Goal: Task Accomplishment & Management: Manage account settings

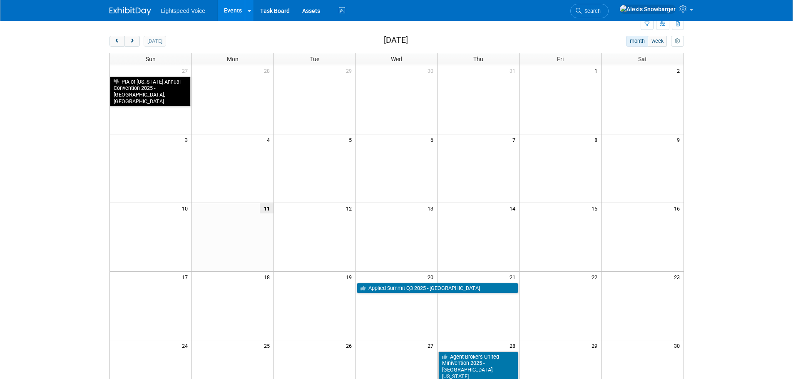
scroll to position [42, 0]
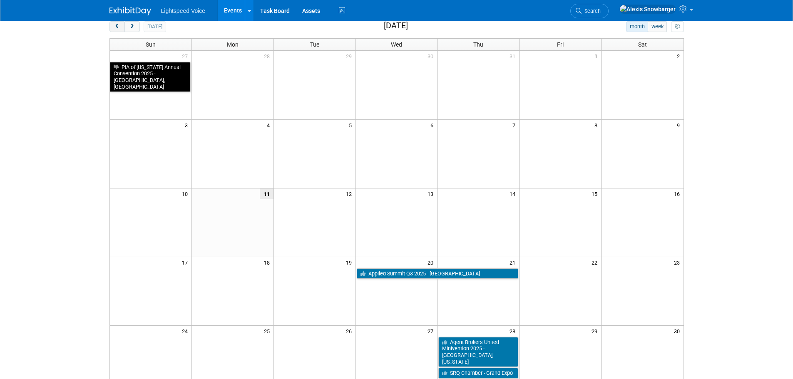
click at [115, 30] on button "prev" at bounding box center [117, 26] width 15 height 11
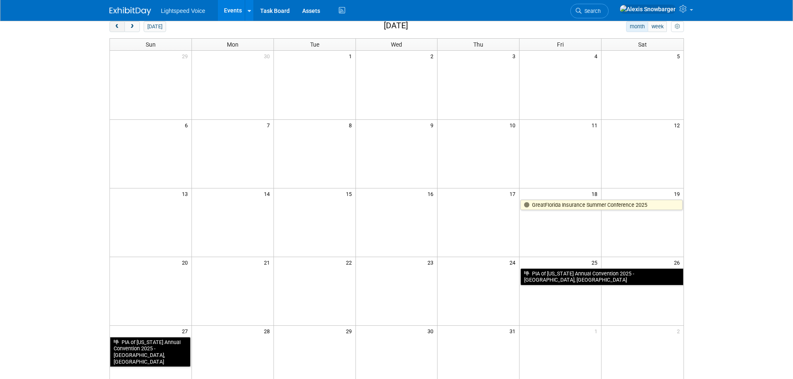
click at [115, 30] on button "prev" at bounding box center [117, 26] width 15 height 11
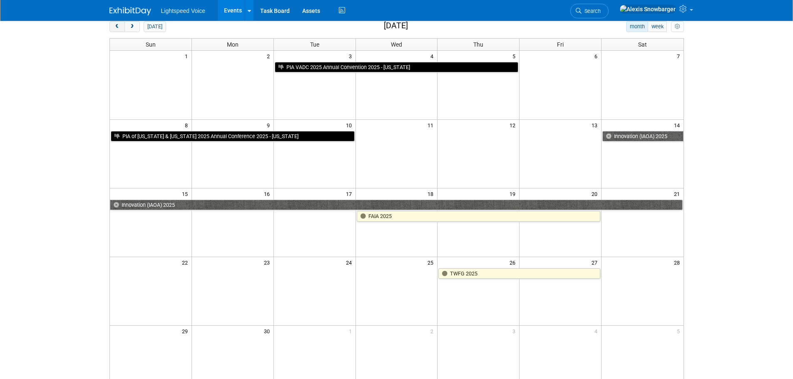
click at [115, 30] on button "prev" at bounding box center [117, 26] width 15 height 11
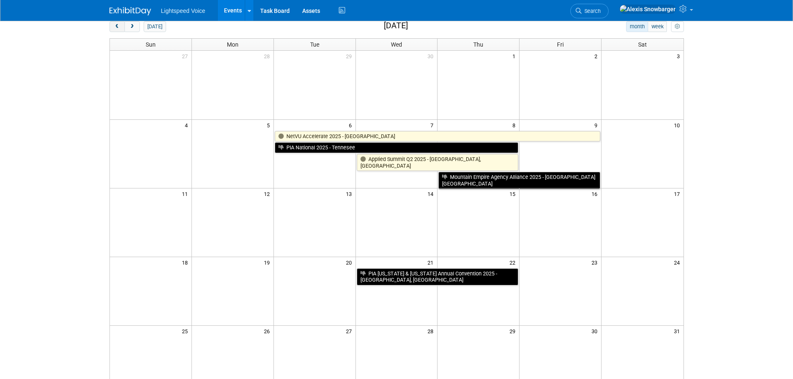
click at [115, 30] on button "prev" at bounding box center [117, 26] width 15 height 11
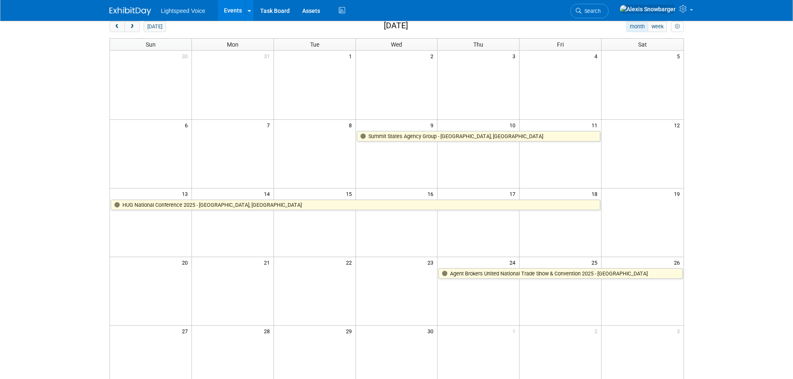
click at [143, 27] on div "[DATE]" at bounding box center [138, 26] width 57 height 11
click at [125, 26] on button "next" at bounding box center [131, 26] width 15 height 11
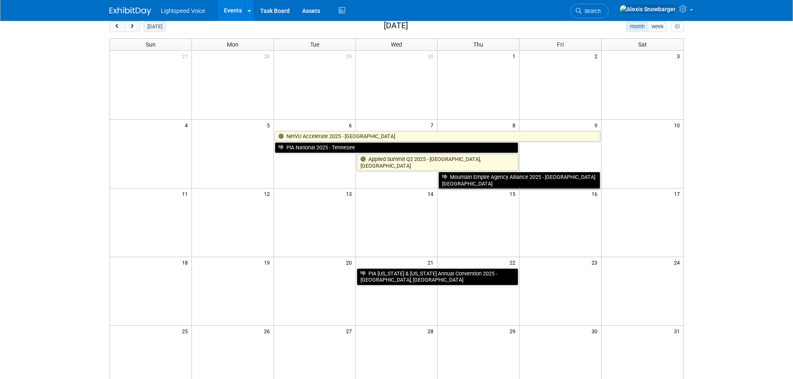
click at [158, 30] on button "[DATE]" at bounding box center [155, 26] width 22 height 11
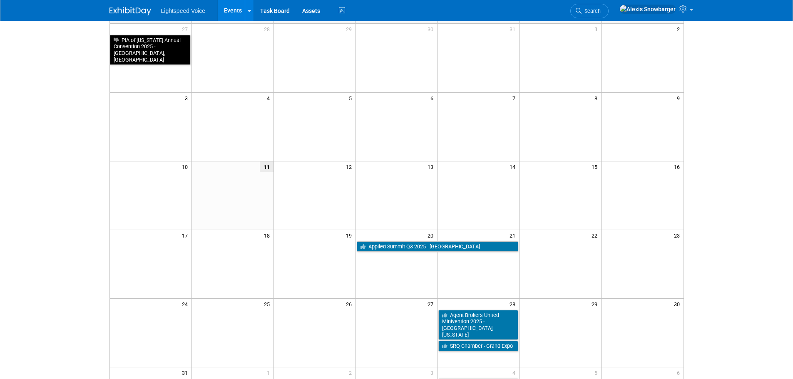
scroll to position [83, 0]
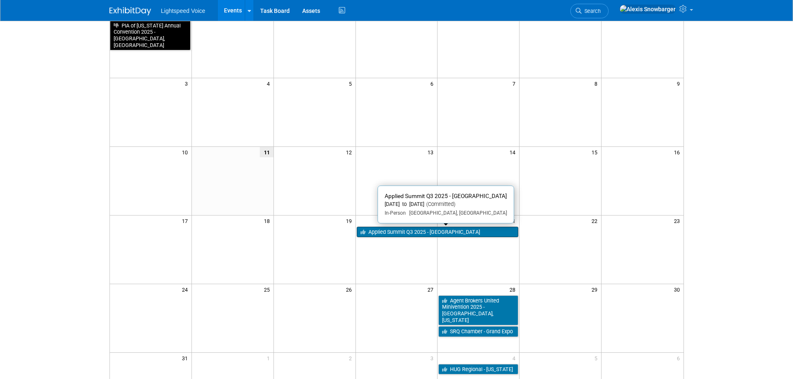
click at [423, 233] on link "Applied Summit Q3 2025 - [GEOGRAPHIC_DATA]" at bounding box center [438, 232] width 162 height 11
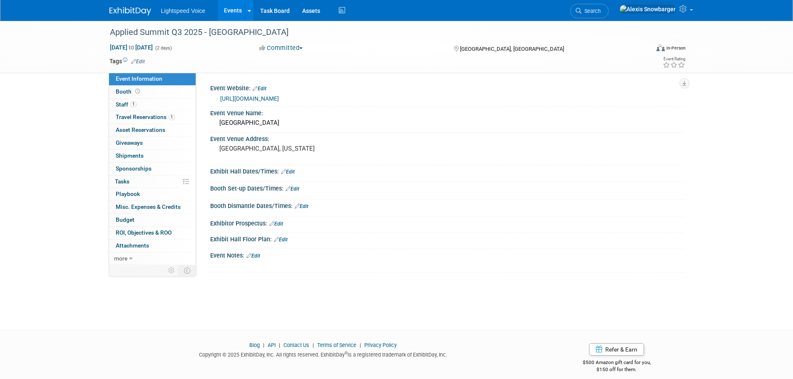
click at [296, 188] on link "Edit" at bounding box center [293, 189] width 14 height 6
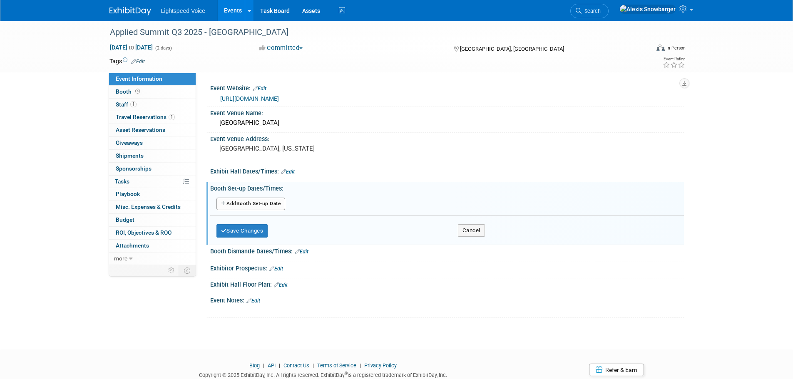
click at [257, 200] on button "Add Another Booth Set-up Date" at bounding box center [251, 204] width 69 height 12
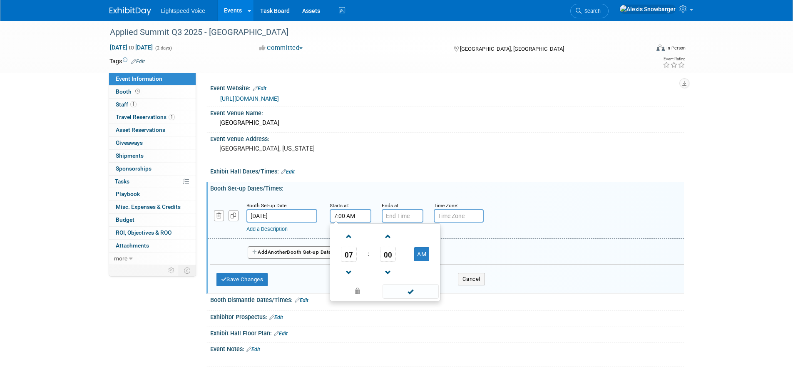
click at [341, 217] on input "7:00 AM" at bounding box center [351, 215] width 42 height 13
click at [351, 252] on span "07" at bounding box center [349, 254] width 16 height 15
click at [392, 278] on td "10" at bounding box center [398, 282] width 27 height 22
click at [390, 254] on span "00" at bounding box center [388, 254] width 16 height 15
click at [398, 256] on td "30" at bounding box center [398, 259] width 27 height 22
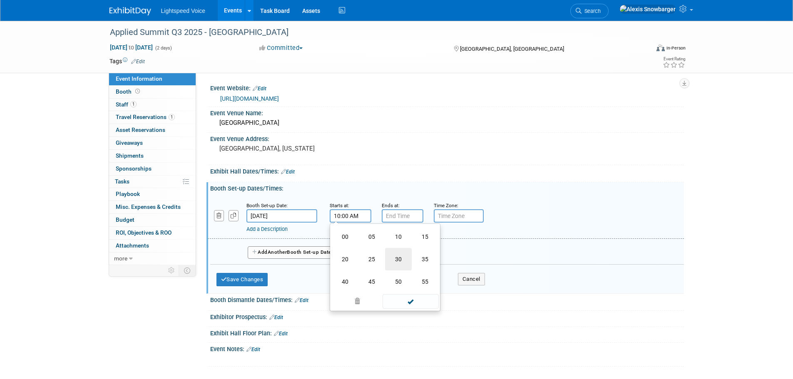
type input "10:30 AM"
click at [396, 217] on input "7:00 PM" at bounding box center [403, 215] width 42 height 13
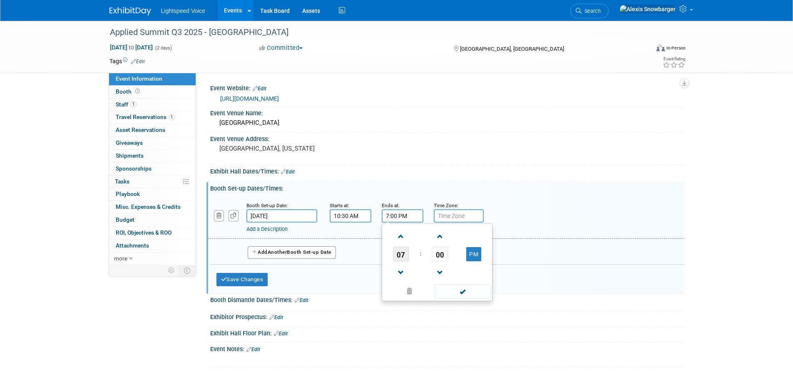
click at [399, 254] on span "07" at bounding box center [401, 254] width 16 height 15
click at [477, 279] on td "11" at bounding box center [477, 282] width 27 height 22
click at [435, 255] on span "00" at bounding box center [440, 254] width 16 height 15
click at [447, 256] on td "30" at bounding box center [450, 259] width 27 height 22
click at [473, 257] on button "PM" at bounding box center [473, 254] width 15 height 14
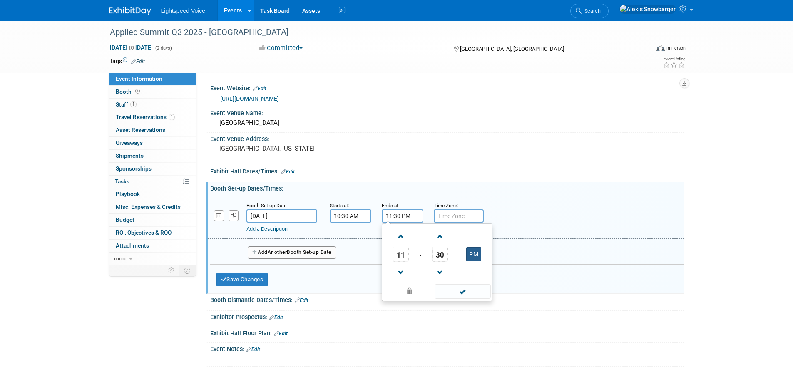
type input "11:30 AM"
click at [442, 212] on input "text" at bounding box center [459, 215] width 50 height 13
type input "MT"
click at [251, 274] on button "Save Changes" at bounding box center [243, 279] width 52 height 13
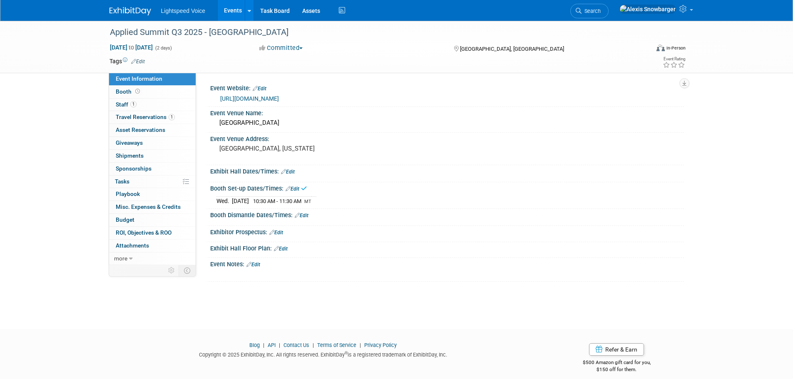
click at [309, 214] on link "Edit" at bounding box center [302, 216] width 14 height 6
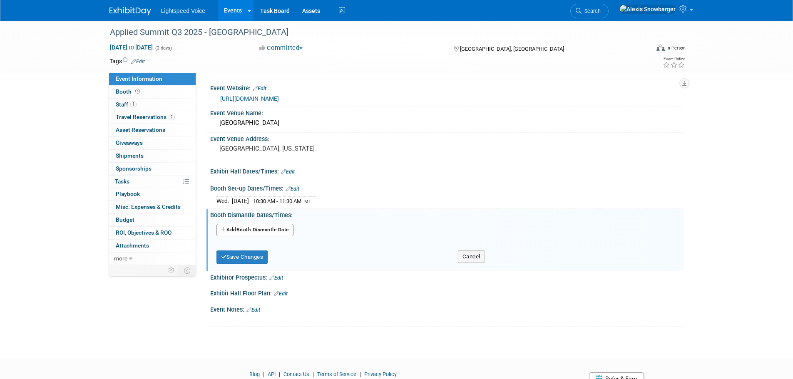
click at [251, 227] on button "Add Another Booth Dismantle Date" at bounding box center [255, 230] width 77 height 12
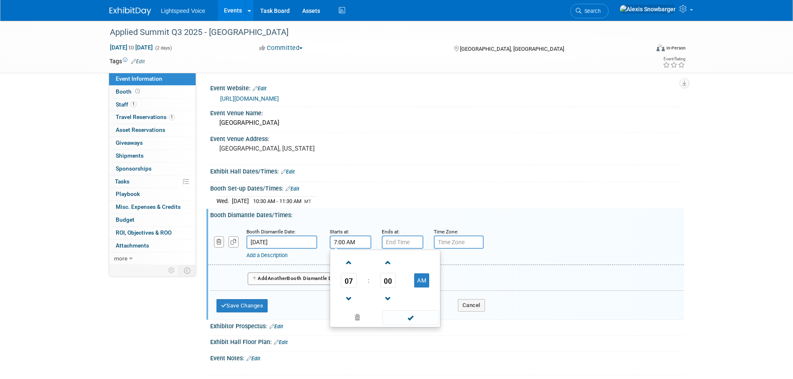
click at [354, 241] on input "7:00 AM" at bounding box center [351, 242] width 42 height 13
click at [347, 279] on span "07" at bounding box center [349, 280] width 16 height 15
click at [364, 259] on td "01" at bounding box center [372, 263] width 27 height 22
click at [426, 284] on button "AM" at bounding box center [421, 281] width 15 height 14
type input "1:00 PM"
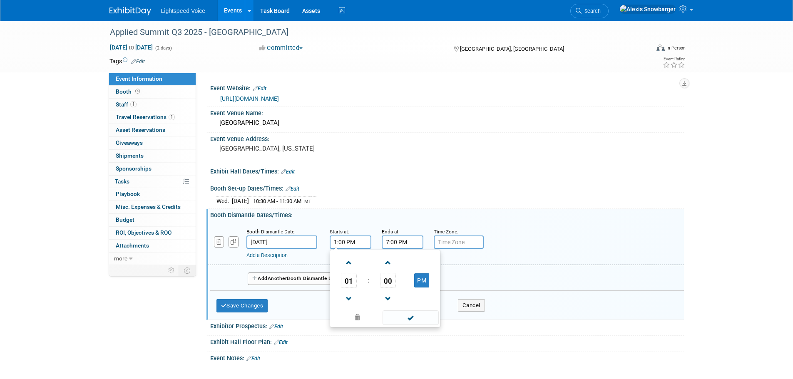
click at [404, 246] on input "7:00 PM" at bounding box center [403, 242] width 42 height 13
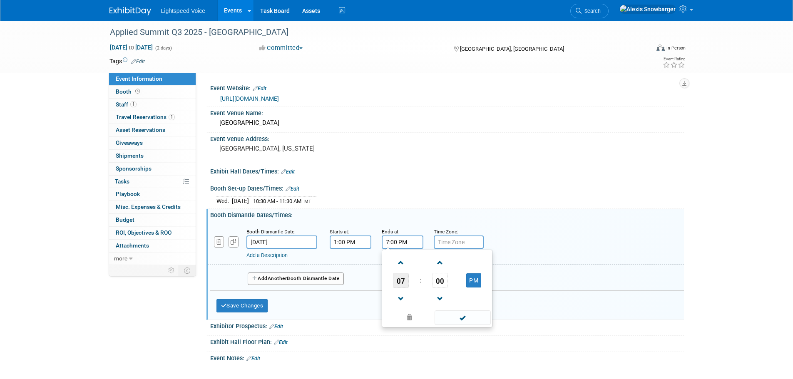
click at [401, 279] on span "07" at bounding box center [401, 280] width 16 height 15
click at [443, 261] on td "02" at bounding box center [450, 263] width 27 height 22
type input "2:00 PM"
click at [463, 243] on input "text" at bounding box center [459, 242] width 50 height 13
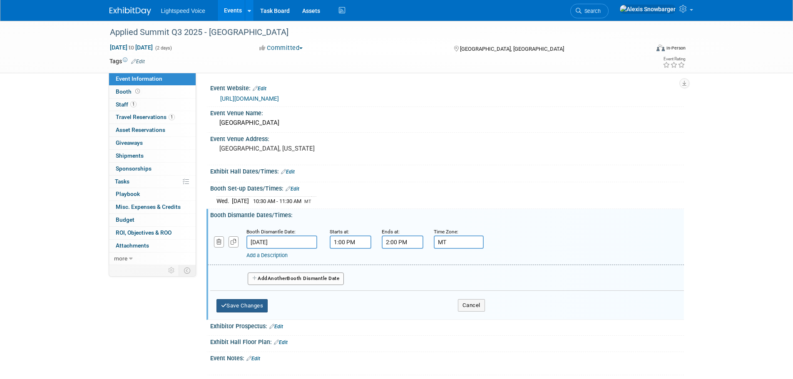
type input "MT"
click at [250, 304] on button "Save Changes" at bounding box center [243, 305] width 52 height 13
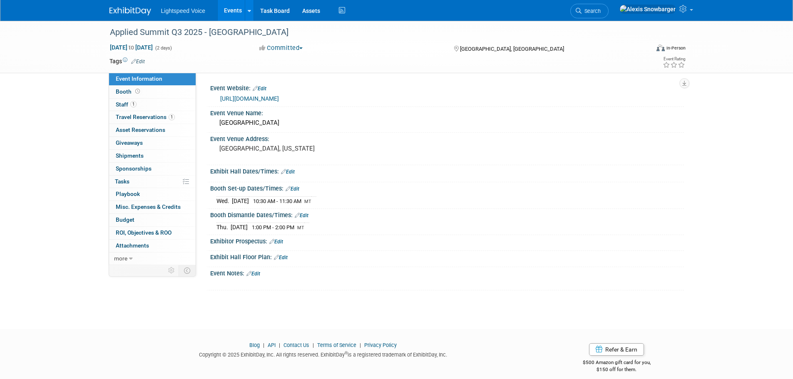
click at [260, 272] on link "Edit" at bounding box center [253, 274] width 14 height 6
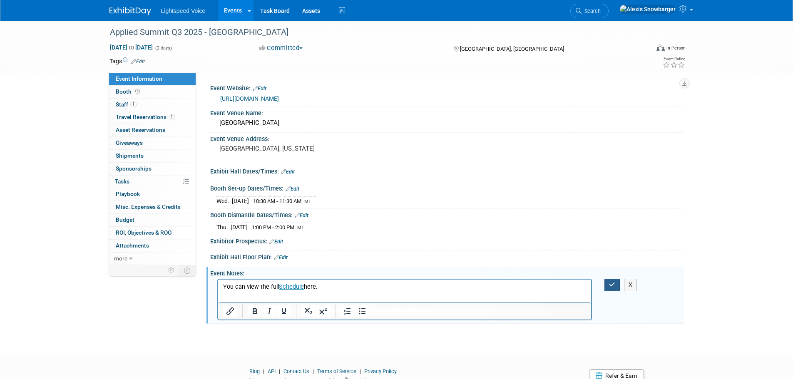
click at [612, 283] on icon "button" at bounding box center [612, 285] width 6 height 6
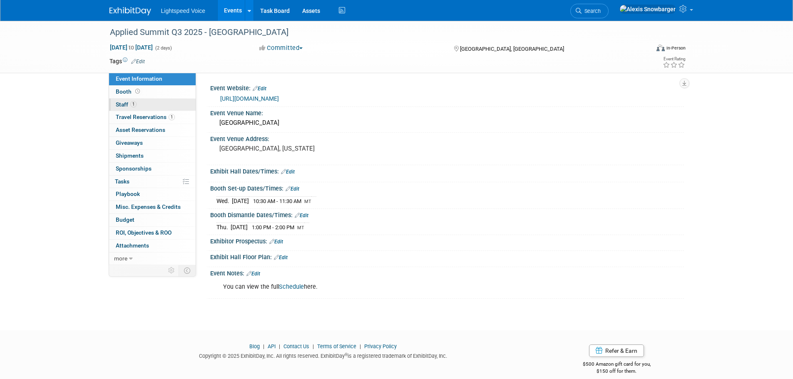
click at [143, 108] on link "1 Staff 1" at bounding box center [152, 105] width 87 height 12
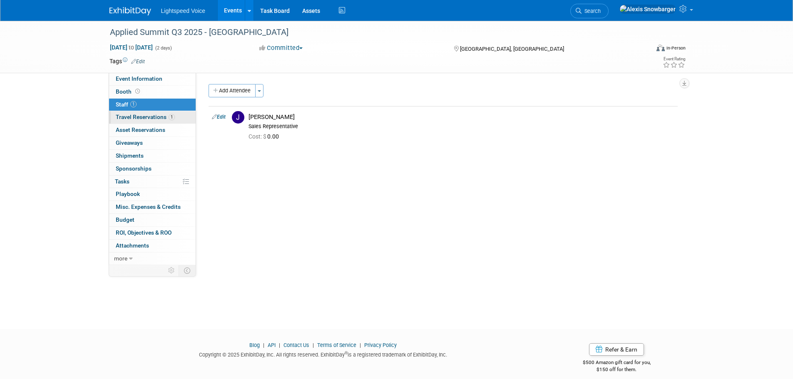
click at [142, 116] on span "Travel Reservations 1" at bounding box center [145, 117] width 59 height 7
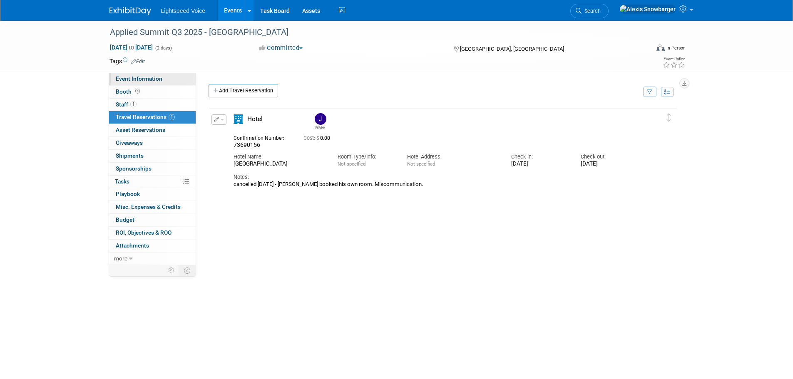
click at [139, 80] on span "Event Information" at bounding box center [139, 78] width 47 height 7
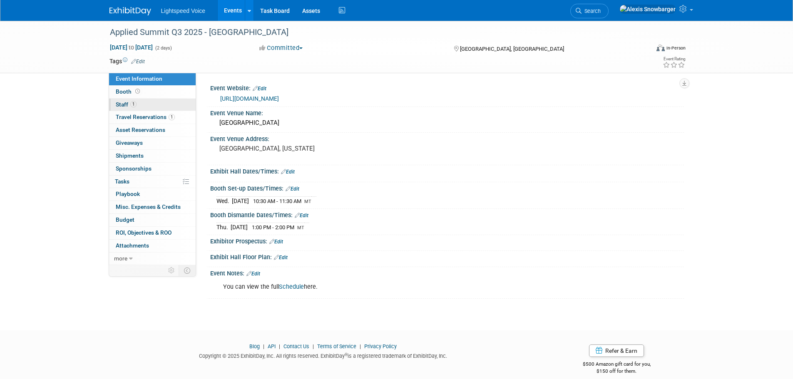
click at [139, 102] on link "1 Staff 1" at bounding box center [152, 105] width 87 height 12
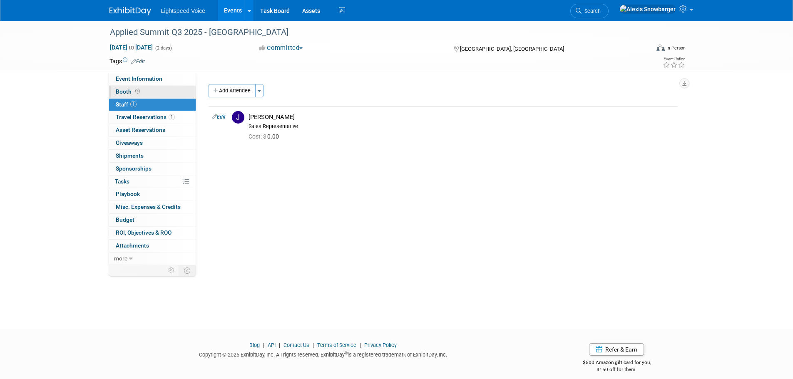
click at [143, 90] on link "Booth" at bounding box center [152, 92] width 87 height 12
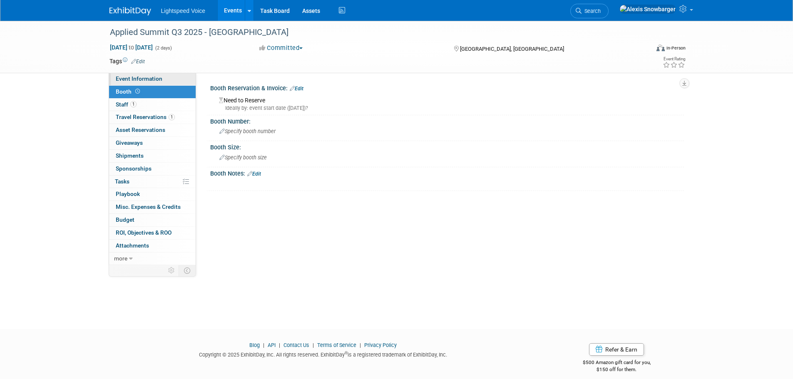
click at [149, 79] on span "Event Information" at bounding box center [139, 78] width 47 height 7
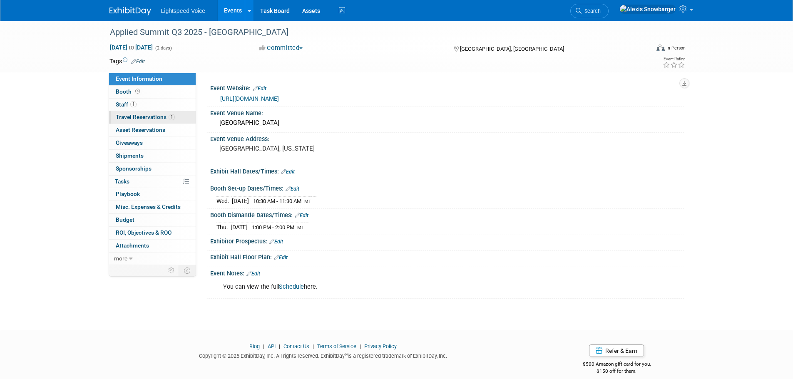
click at [144, 116] on span "Travel Reservations 1" at bounding box center [145, 117] width 59 height 7
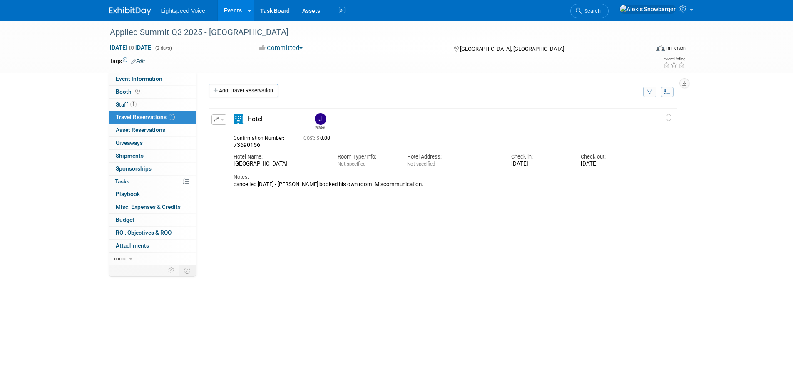
drag, startPoint x: 251, startPoint y: 183, endPoint x: 433, endPoint y: 183, distance: 182.0
click at [433, 183] on div "cancelled 8/5/25 - Joel booked his own room. Miscommunication." at bounding box center [436, 184] width 405 height 7
click at [336, 185] on div "cancelled 8/5/25 - Joel booked his own room. Miscommunication." at bounding box center [436, 184] width 405 height 7
click at [143, 81] on span "Event Information" at bounding box center [139, 78] width 47 height 7
